Goal: Navigation & Orientation: Go to known website

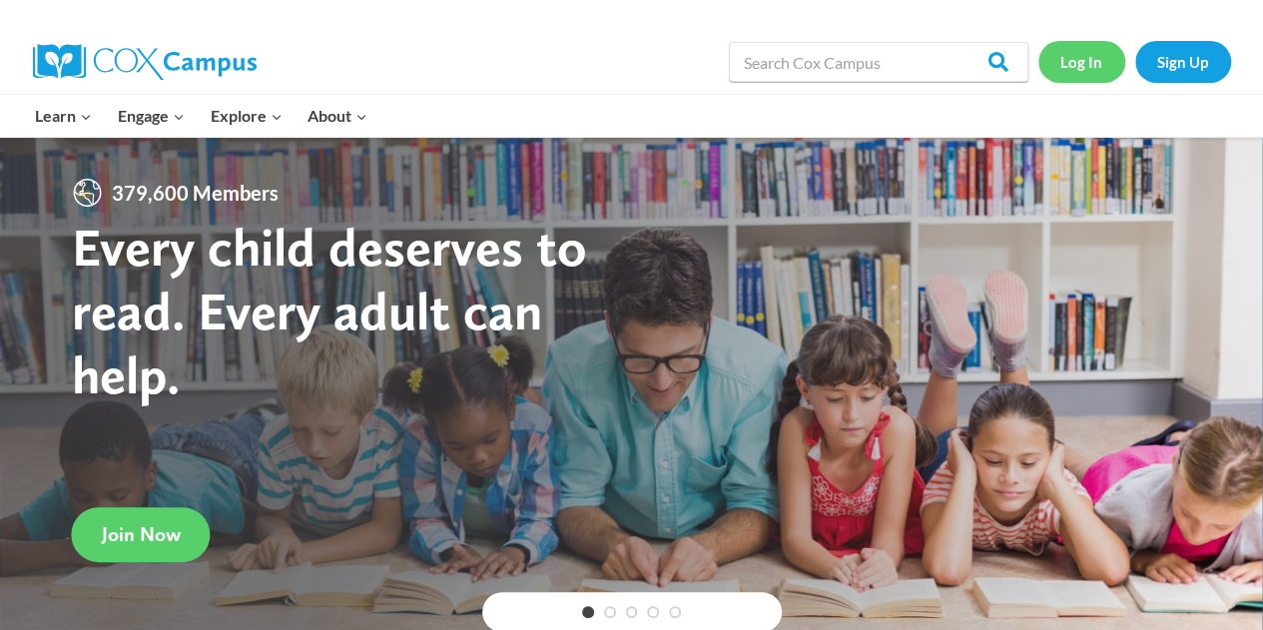
click at [1092, 58] on link "Log In" at bounding box center [1081, 61] width 87 height 41
